Goal: Transaction & Acquisition: Purchase product/service

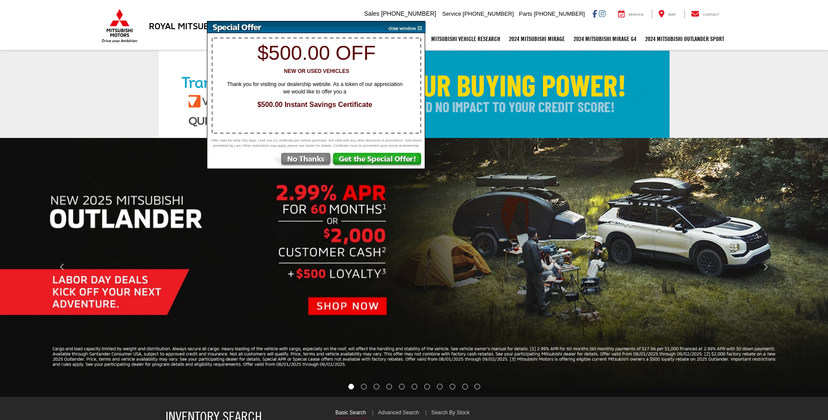
select select "Mitsubishi"
click at [311, 164] on img at bounding box center [301, 161] width 61 height 16
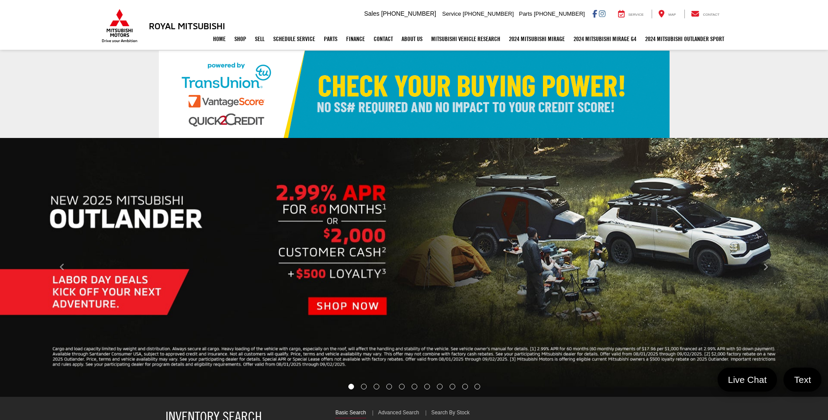
click at [816, 265] on link "✕" at bounding box center [816, 268] width 10 height 10
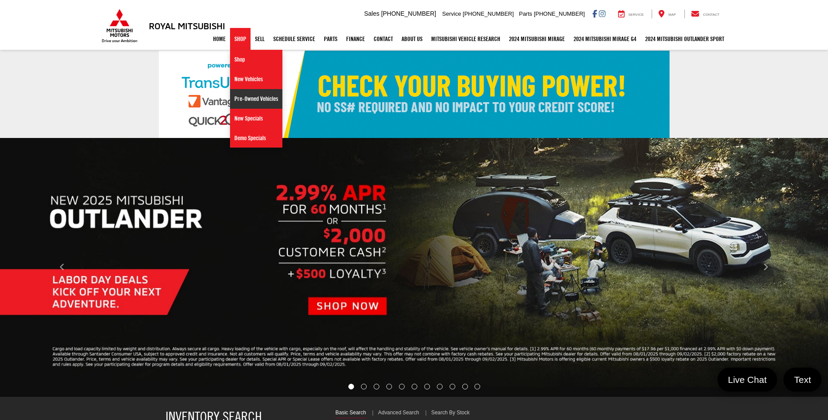
click at [232, 99] on link "Pre-Owned Vehicles" at bounding box center [256, 99] width 52 height 20
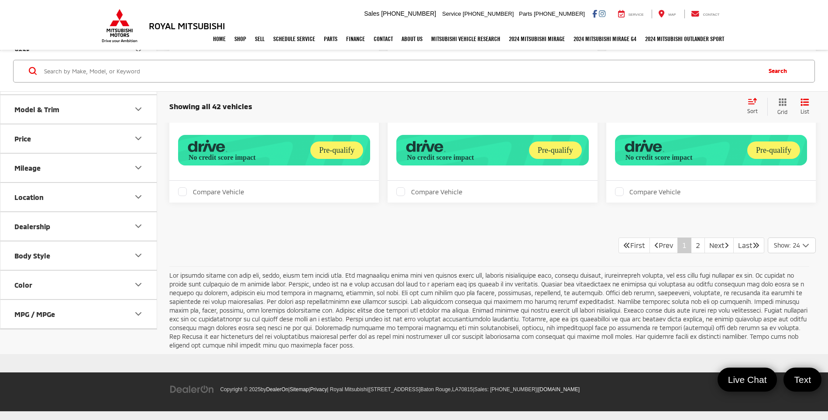
scroll to position [3678, 0]
click at [714, 244] on link "Next" at bounding box center [718, 245] width 29 height 16
click at [716, 246] on link "Next" at bounding box center [718, 245] width 29 height 16
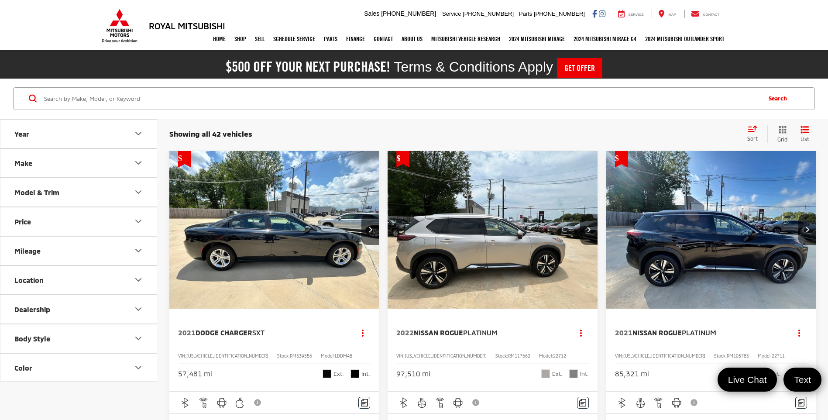
scroll to position [0, 0]
